Goal: Transaction & Acquisition: Purchase product/service

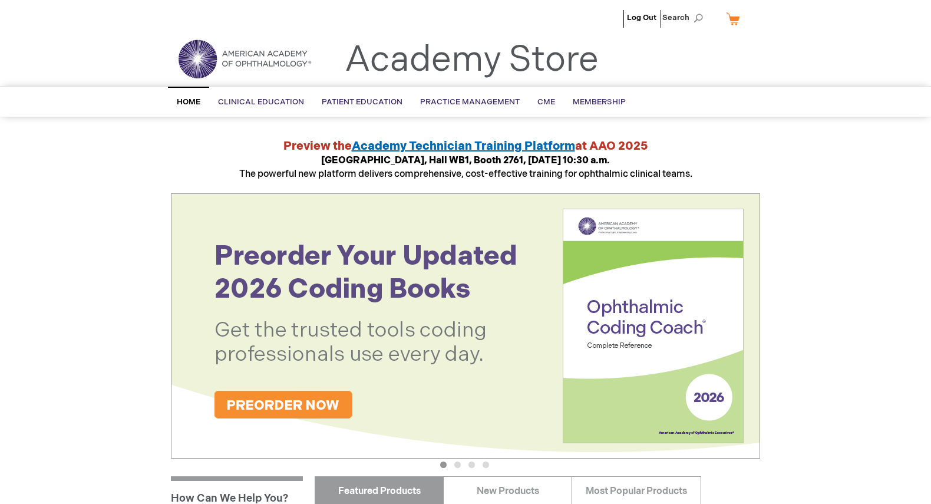
click at [456, 464] on button "2" at bounding box center [457, 464] width 6 height 6
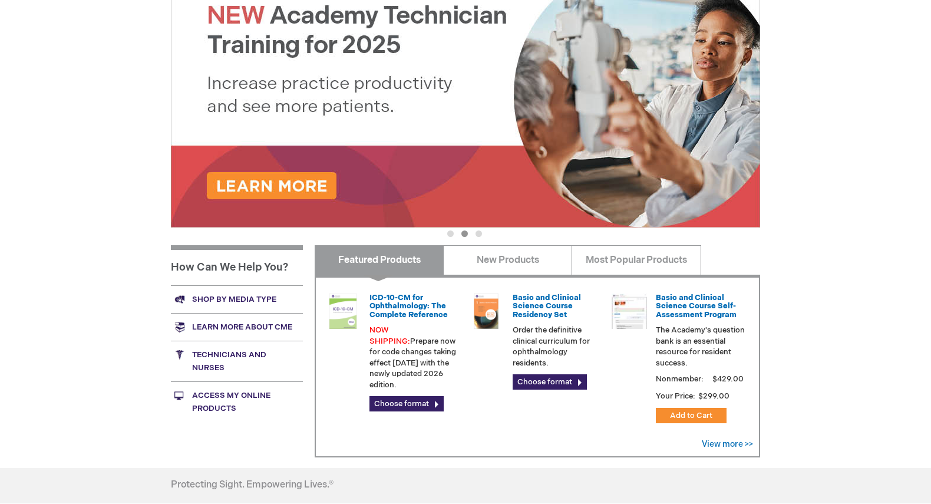
scroll to position [237, 0]
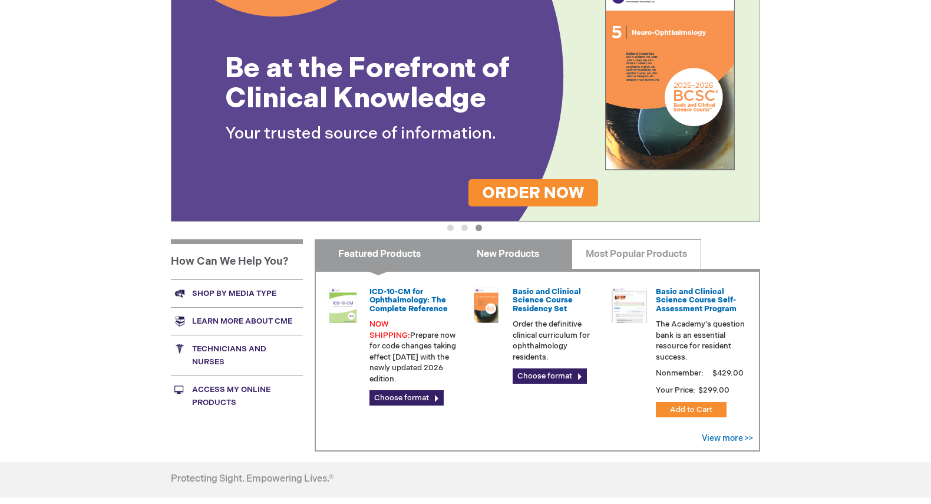
click at [527, 256] on link "New Products" at bounding box center [507, 253] width 129 height 29
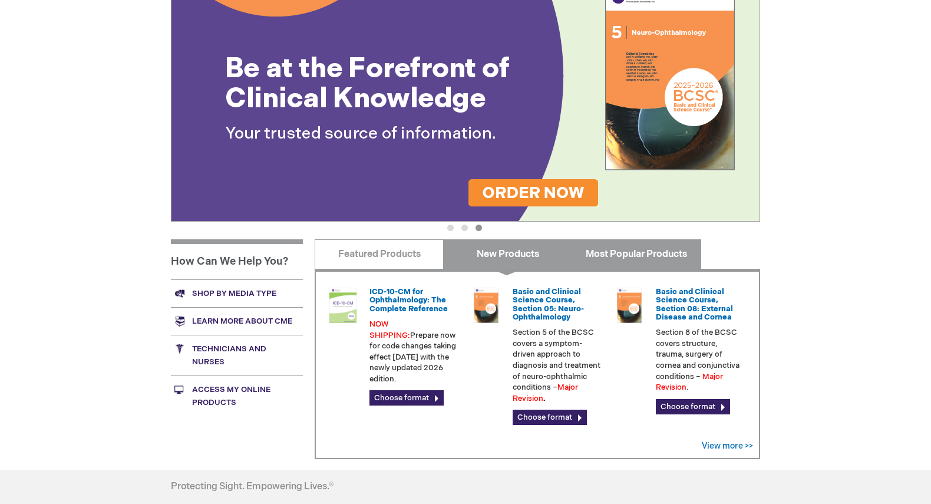
click at [650, 251] on link "Most Popular Products" at bounding box center [635, 253] width 129 height 29
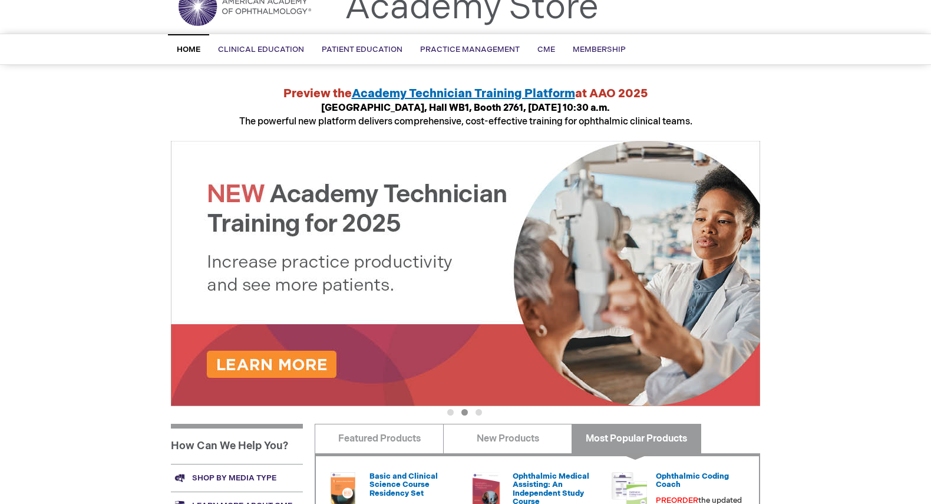
scroll to position [52, 0]
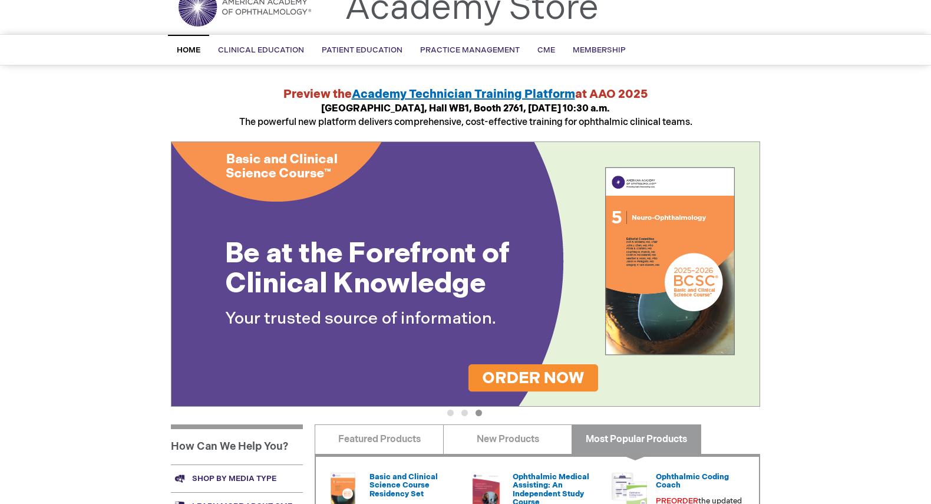
click at [590, 330] on img at bounding box center [465, 273] width 589 height 265
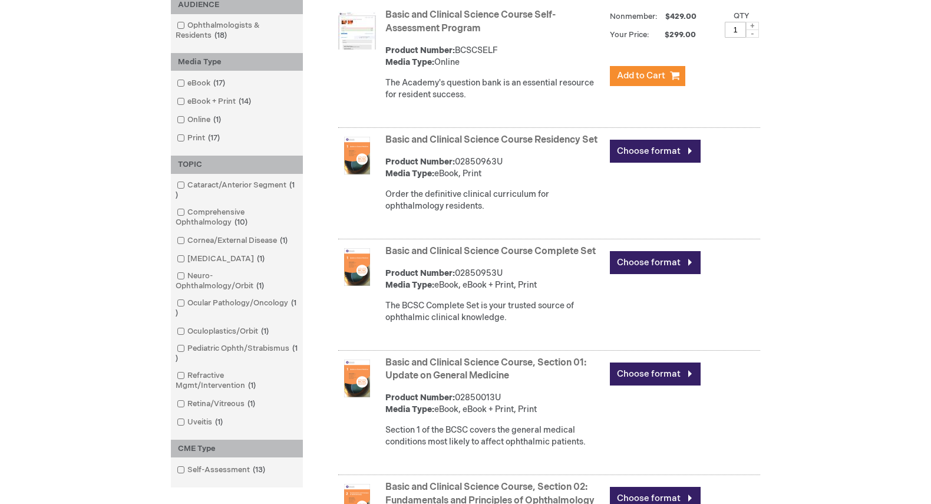
scroll to position [407, 0]
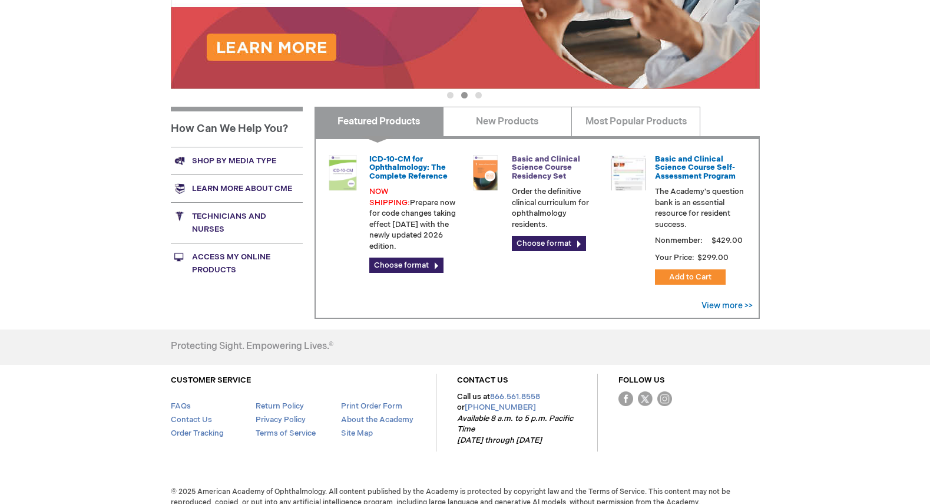
click at [542, 156] on link "Basic and Clinical Science Course Residency Set" at bounding box center [546, 167] width 68 height 27
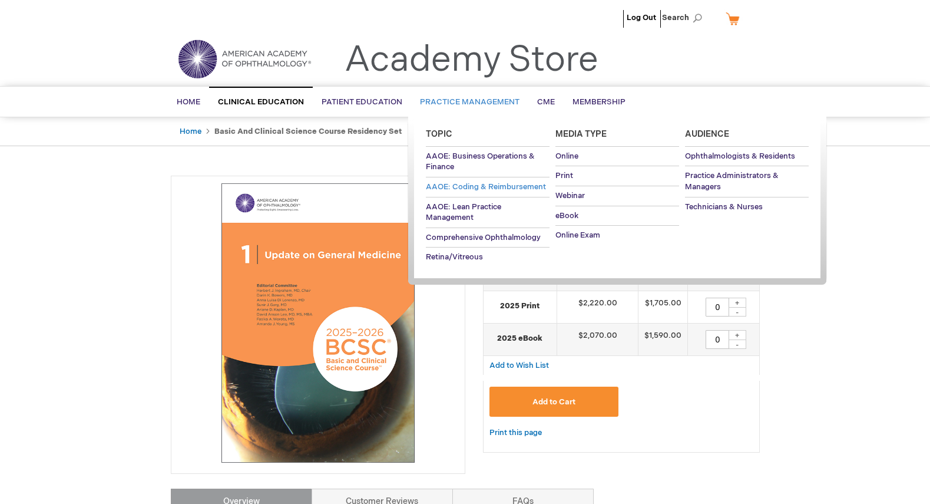
click at [497, 186] on span "AAOE: Coding & Reimbursement" at bounding box center [486, 186] width 120 height 9
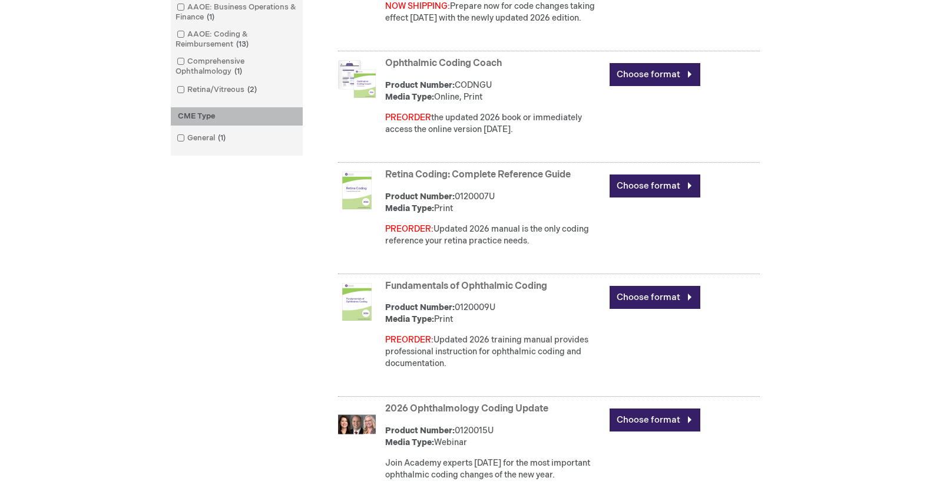
scroll to position [451, 0]
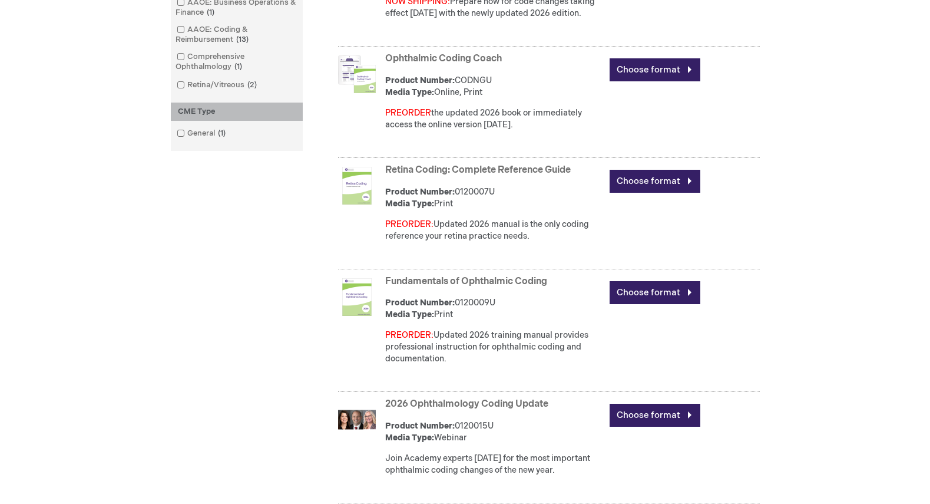
click at [528, 401] on link "2026 Ophthalmology Coding Update" at bounding box center [466, 403] width 163 height 11
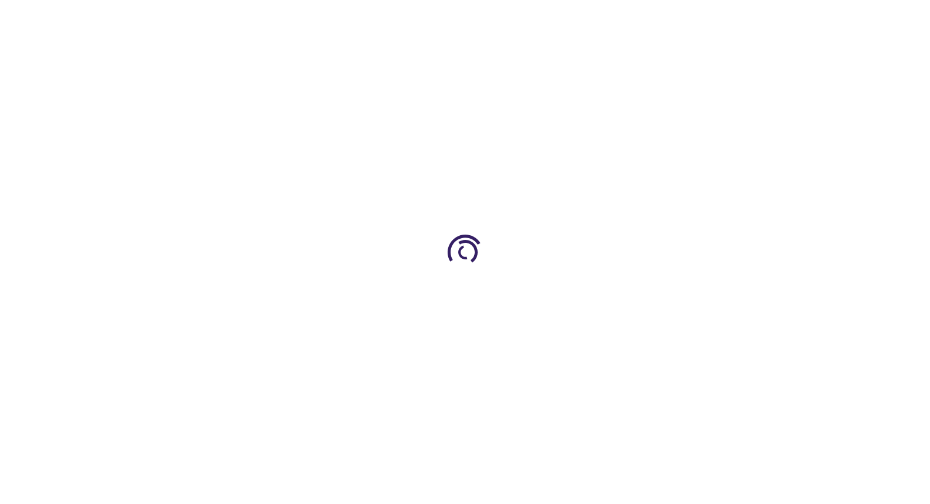
type input "0"
